Goal: Transaction & Acquisition: Purchase product/service

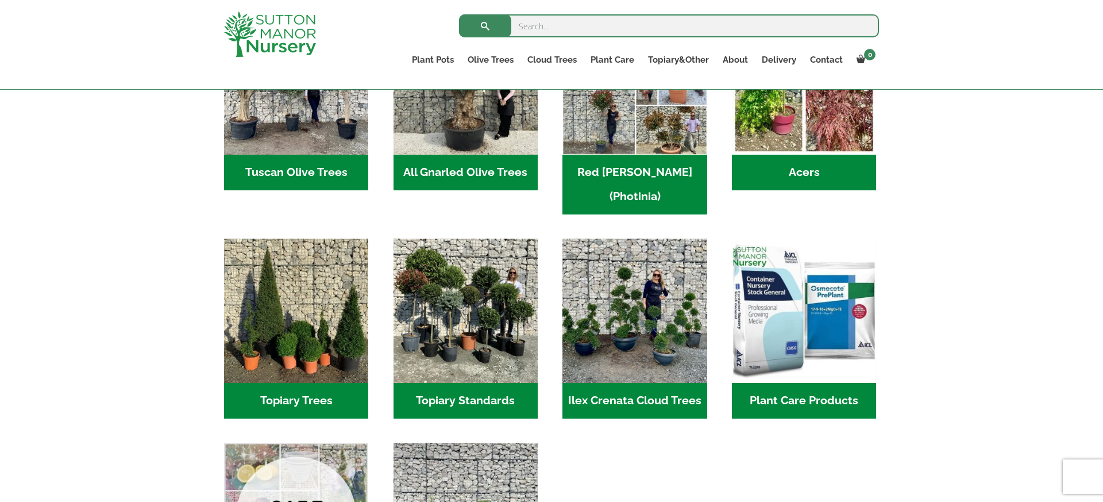
scroll to position [669, 0]
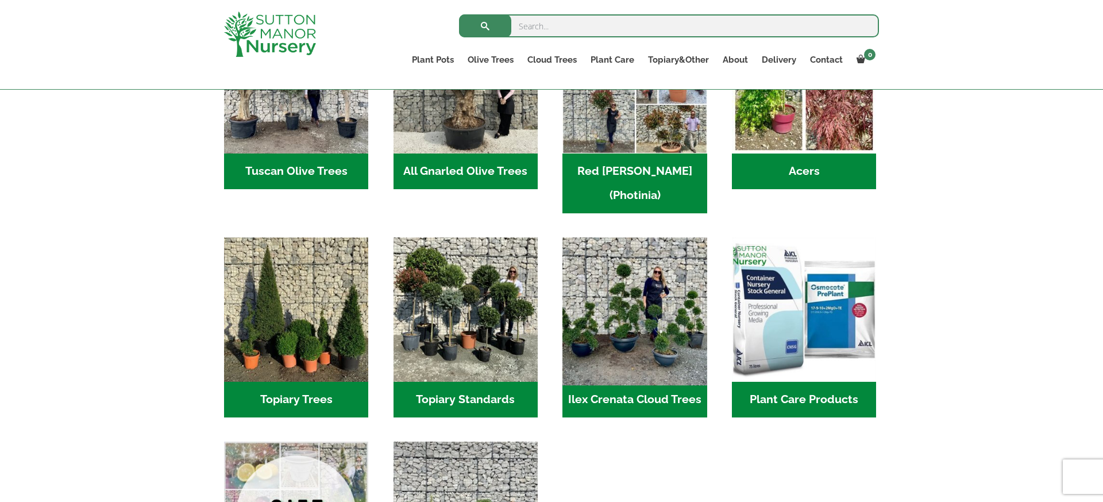
click at [654, 334] on img "Visit product category Ilex Crenata Cloud Trees" at bounding box center [635, 310] width 152 height 152
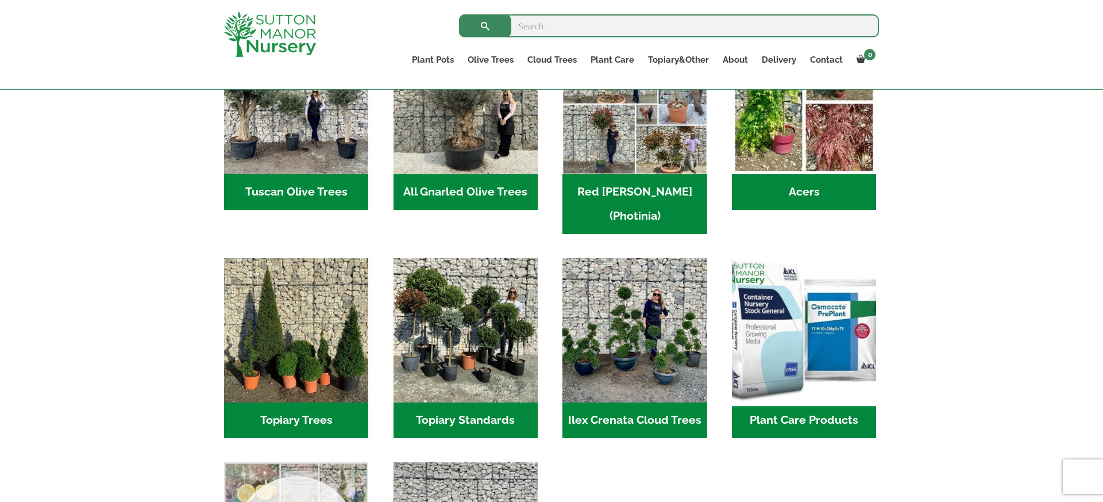
click at [822, 331] on img "Visit product category Plant Care Products" at bounding box center [804, 330] width 152 height 152
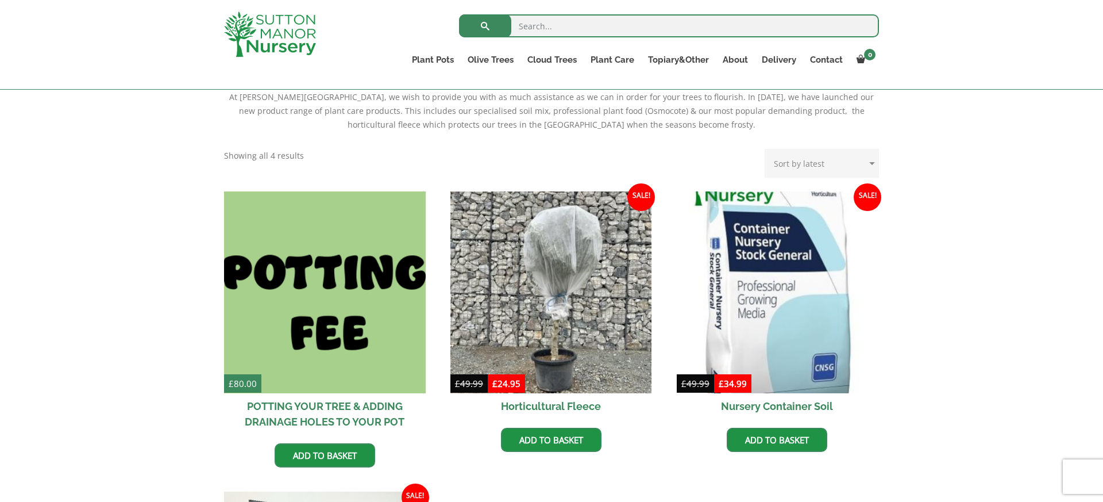
scroll to position [248, 0]
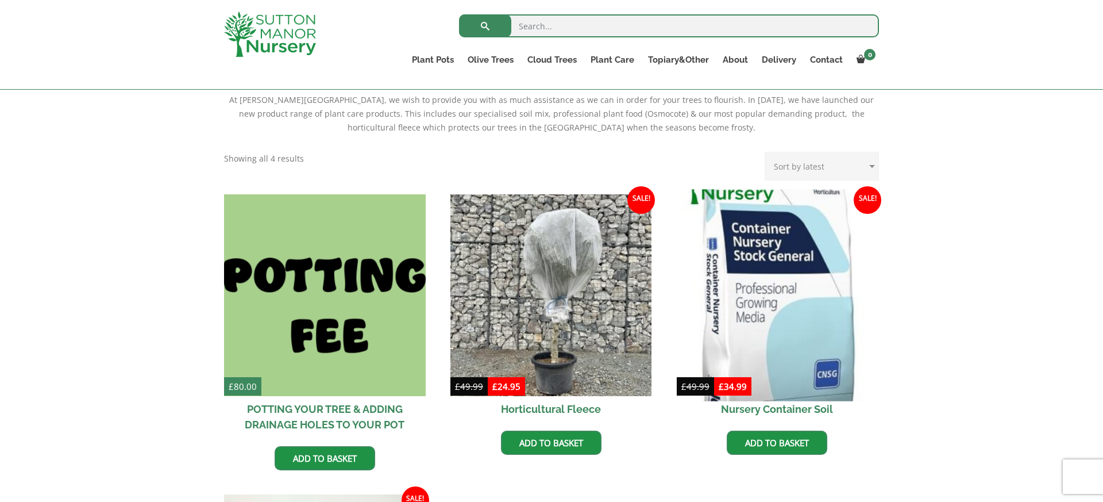
click at [795, 327] on img at bounding box center [777, 294] width 211 height 211
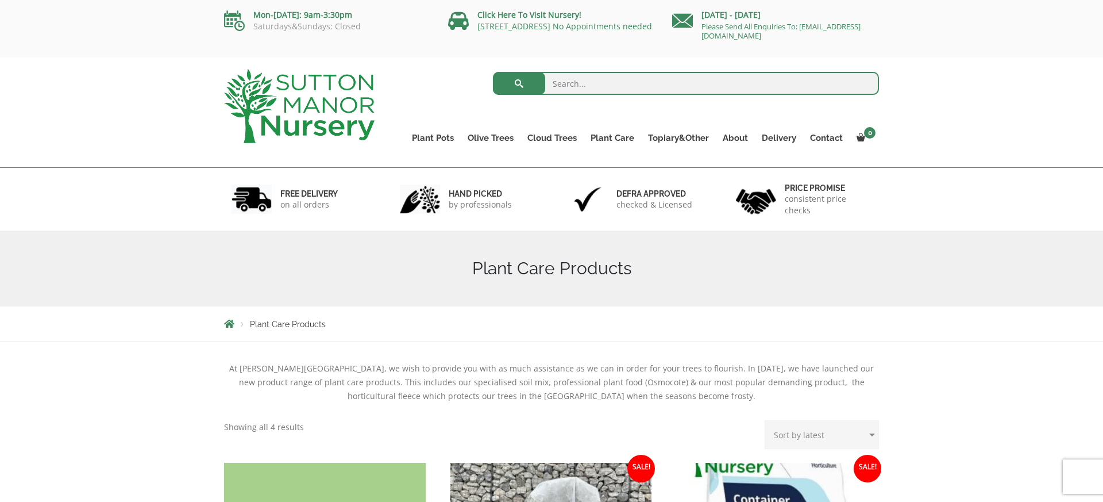
scroll to position [248, 0]
